Goal: Task Accomplishment & Management: Manage account settings

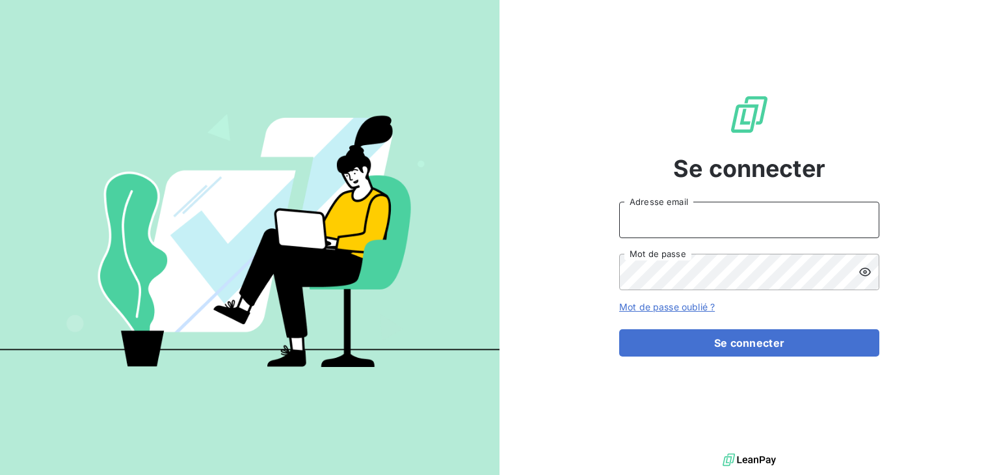
click at [668, 235] on input "Adresse email" at bounding box center [749, 220] width 260 height 36
type input "[EMAIL_ADDRESS][DOMAIN_NAME]"
click at [619, 329] on button "Se connecter" at bounding box center [749, 342] width 260 height 27
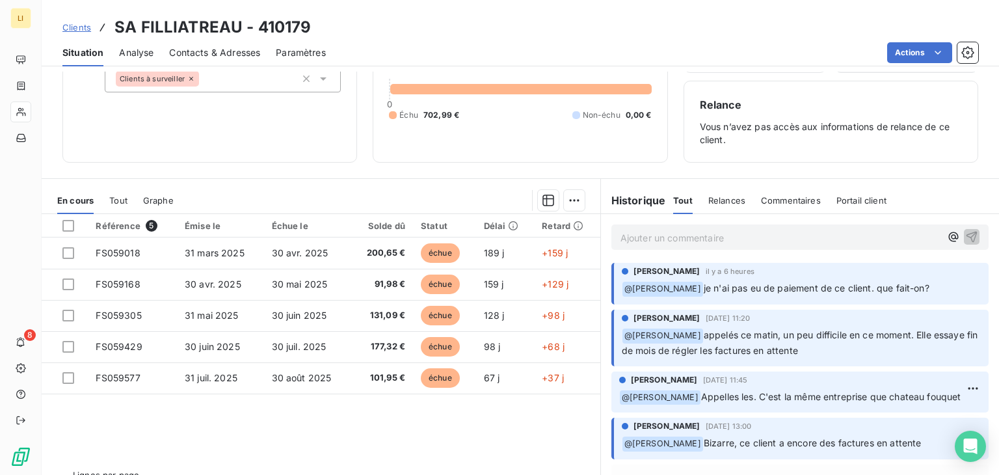
click at [672, 243] on p "Ajouter un commentaire ﻿" at bounding box center [780, 238] width 320 height 16
click at [704, 235] on p "Ajouter un commentaire ﻿" at bounding box center [780, 238] width 320 height 16
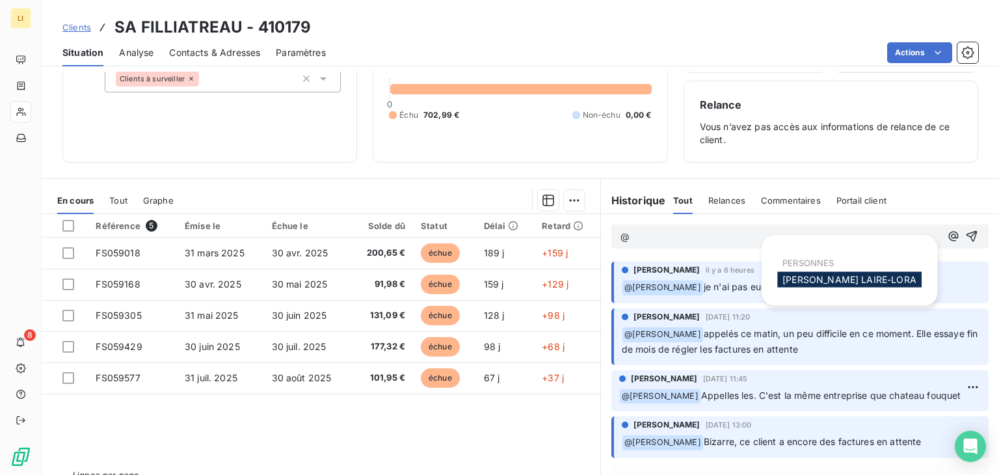
click at [834, 282] on span "[PERSON_NAME]" at bounding box center [849, 279] width 134 height 11
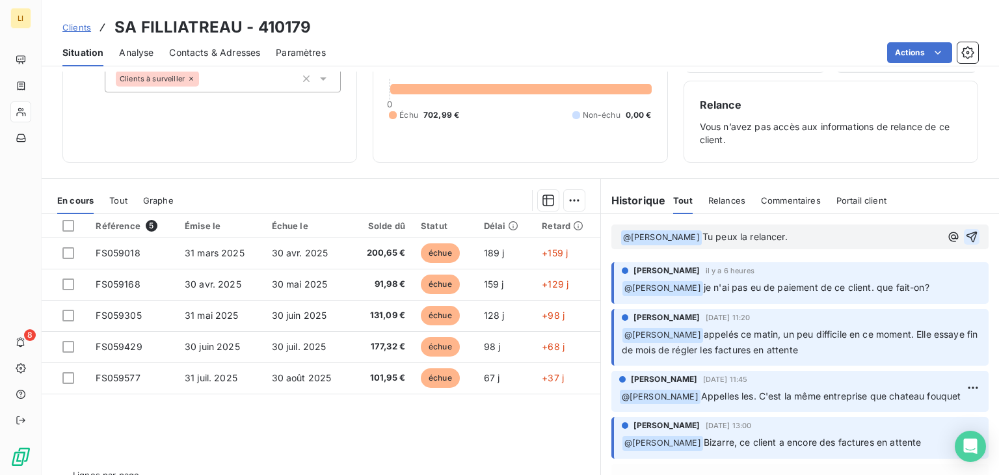
click at [966, 232] on icon "button" at bounding box center [971, 236] width 11 height 11
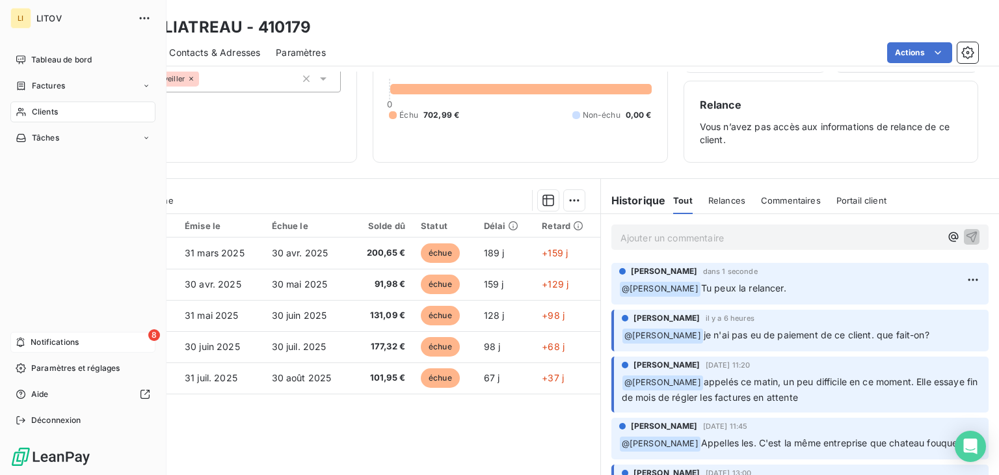
click at [53, 340] on span "Notifications" at bounding box center [55, 342] width 48 height 12
click at [48, 60] on span "Tableau de bord" at bounding box center [61, 60] width 60 height 12
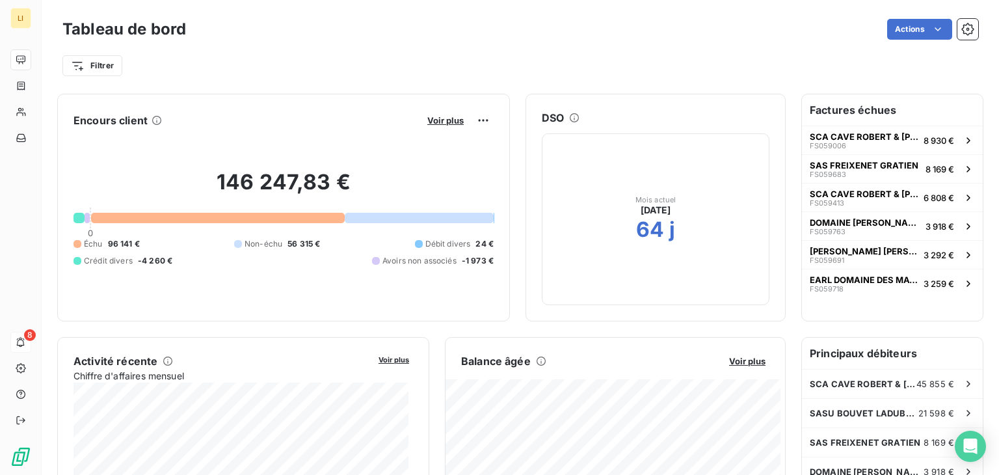
click at [746, 368] on div "Balance âgée Voir plus" at bounding box center [614, 361] width 339 height 16
click at [745, 360] on span "Voir plus" at bounding box center [747, 361] width 36 height 10
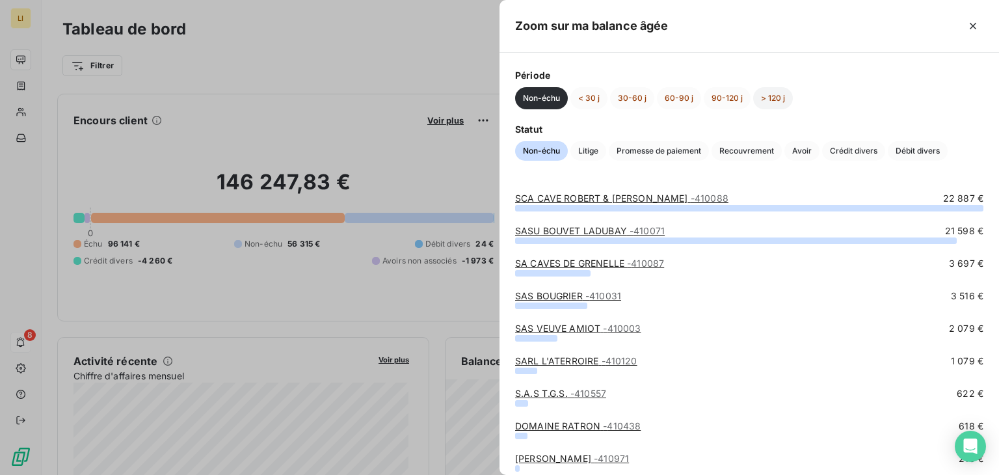
click at [765, 100] on button "> 120 j" at bounding box center [773, 98] width 40 height 22
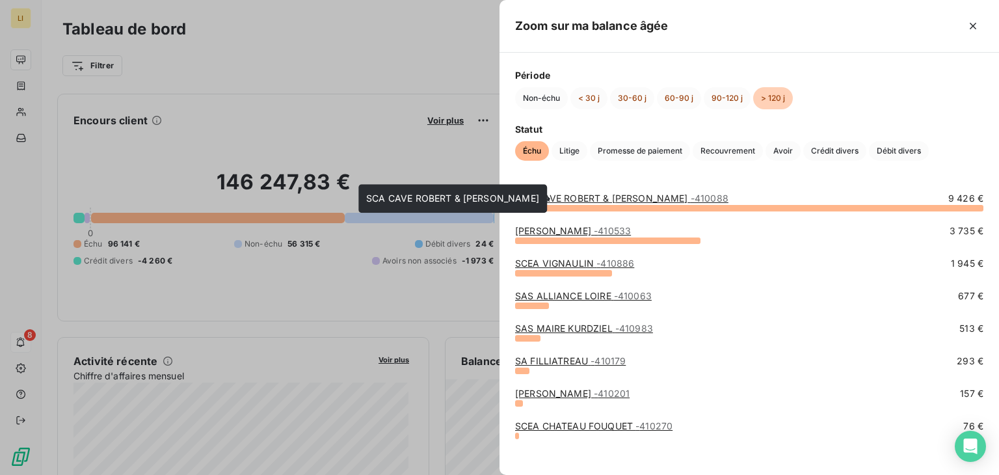
click at [572, 198] on link "SCA CAVE ROBERT & [PERSON_NAME] - 410088" at bounding box center [621, 197] width 213 height 11
